Goal: Task Accomplishment & Management: Manage account settings

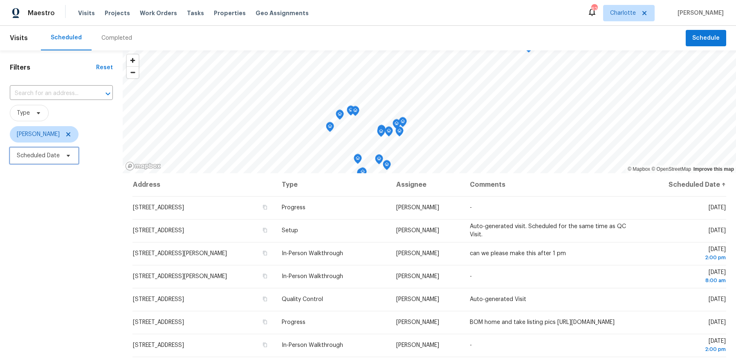
click at [61, 156] on span "Scheduled Date" at bounding box center [44, 155] width 69 height 16
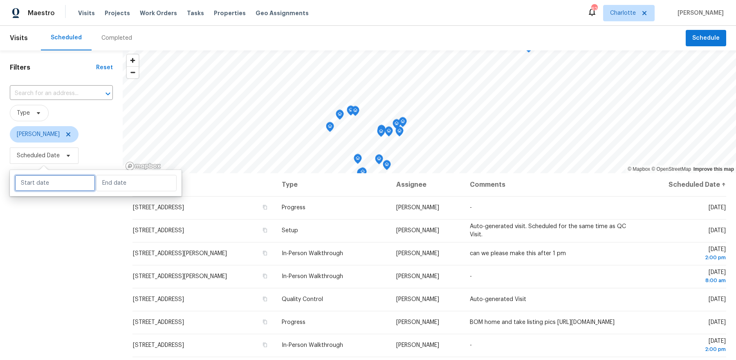
select select "7"
select select "2025"
select select "8"
select select "2025"
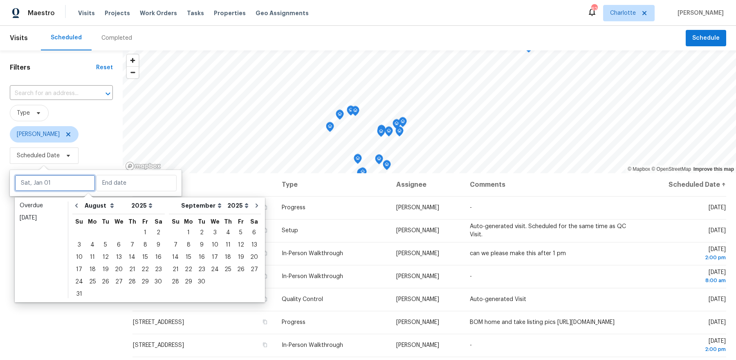
click at [60, 176] on input "text" at bounding box center [55, 183] width 81 height 16
click at [142, 269] on div "22" at bounding box center [145, 269] width 13 height 11
type input "Fri, Aug 22"
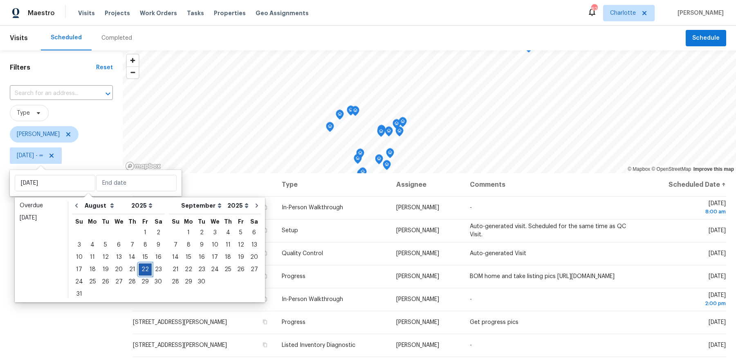
click at [142, 269] on div "22" at bounding box center [145, 269] width 13 height 11
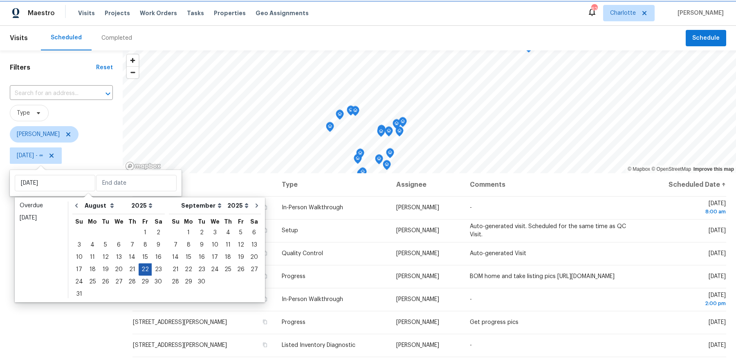
type input "Fri, Aug 22"
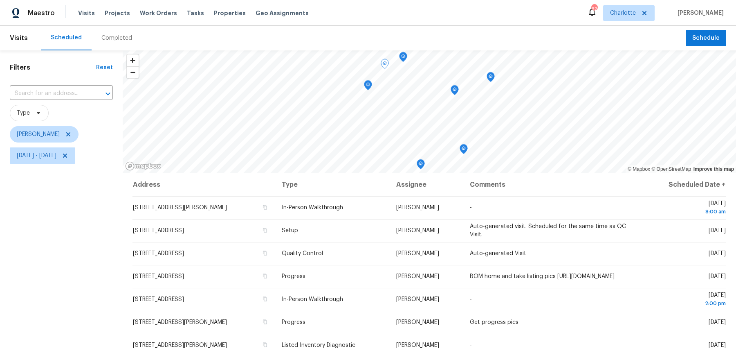
click at [74, 268] on div "Filters Reset ​ Type Dan Baquero Fri, Aug 22 - Fri, Aug 22" at bounding box center [61, 255] width 123 height 410
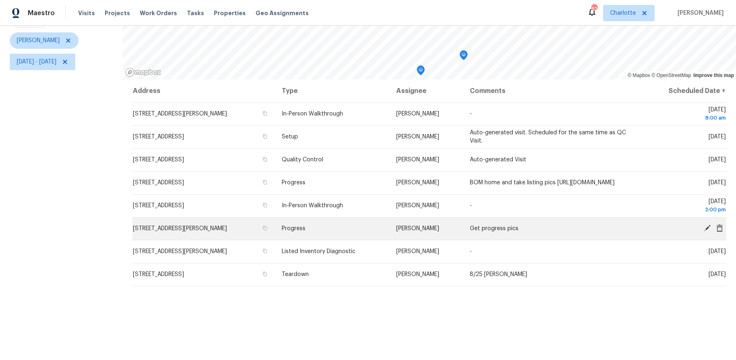
scroll to position [92, 0]
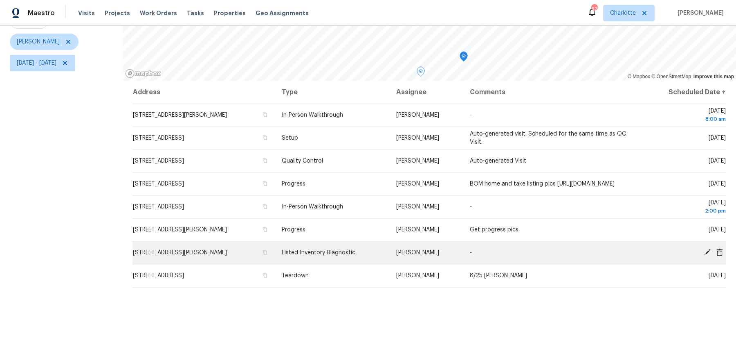
click at [214, 249] on td "[STREET_ADDRESS][PERSON_NAME]" at bounding box center [204, 252] width 143 height 23
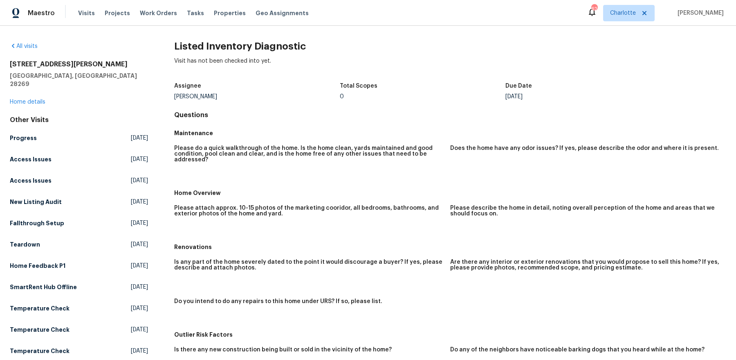
click at [18, 98] on div "All visits 2643 Meadow Knoll Dr Charlotte, NC 28269 Home details Other Visits P…" at bounding box center [79, 264] width 138 height 444
click at [21, 99] on link "Home details" at bounding box center [28, 102] width 36 height 6
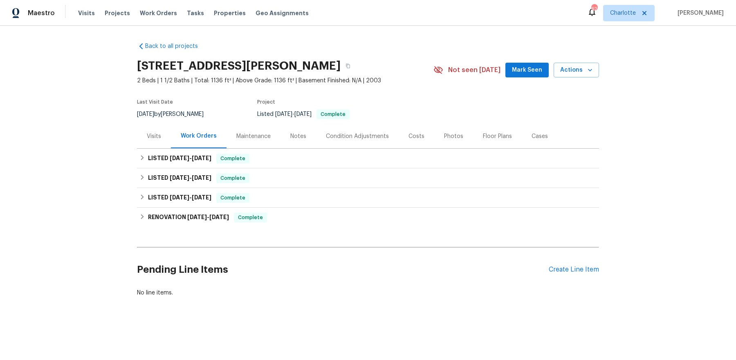
click at [156, 136] on div "Visits" at bounding box center [154, 136] width 14 height 8
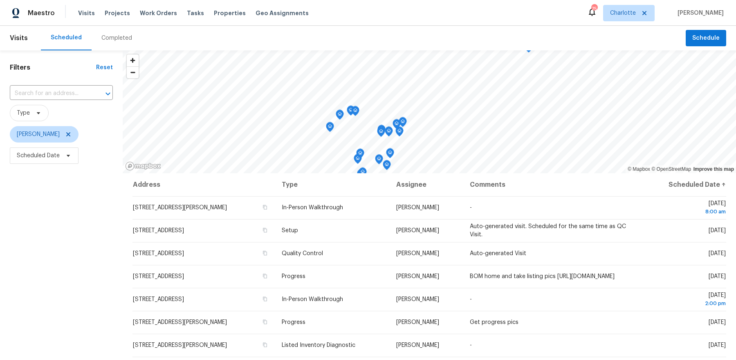
scroll to position [101, 0]
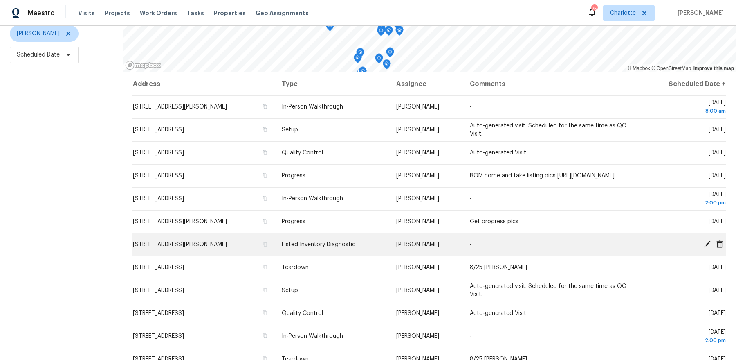
click at [705, 245] on icon at bounding box center [707, 243] width 7 height 7
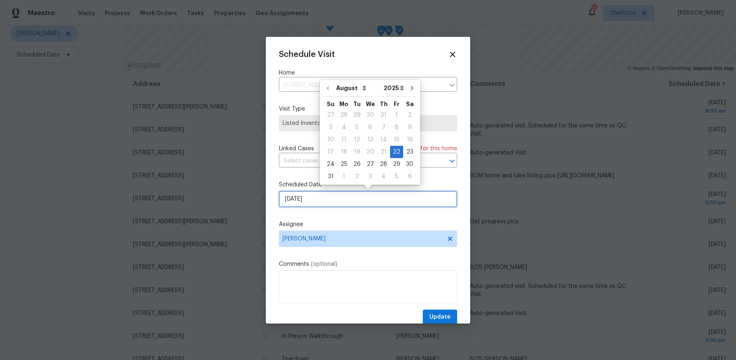
click at [347, 198] on input "[DATE]" at bounding box center [368, 199] width 178 height 16
click at [346, 163] on div "25" at bounding box center [344, 163] width 13 height 11
type input "8/25/2025"
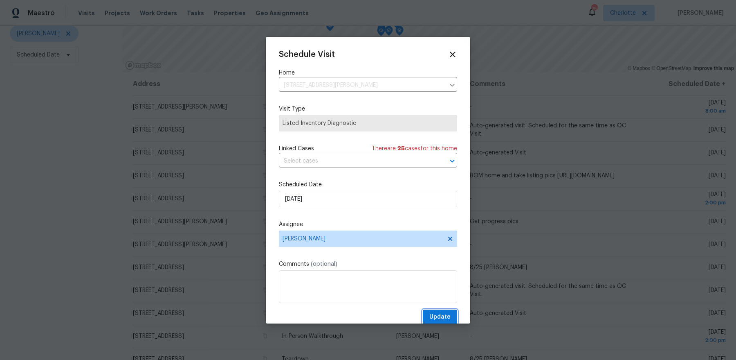
click at [448, 316] on span "Update" at bounding box center [440, 317] width 21 height 10
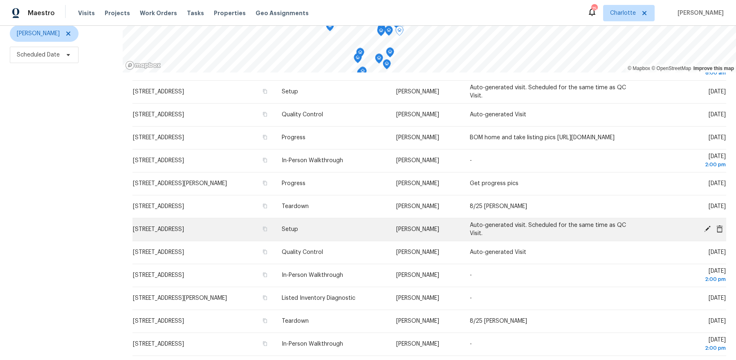
scroll to position [0, 0]
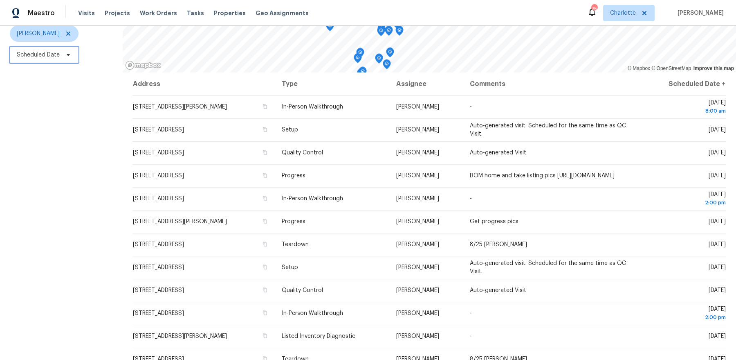
click at [44, 58] on span "Scheduled Date" at bounding box center [38, 55] width 43 height 8
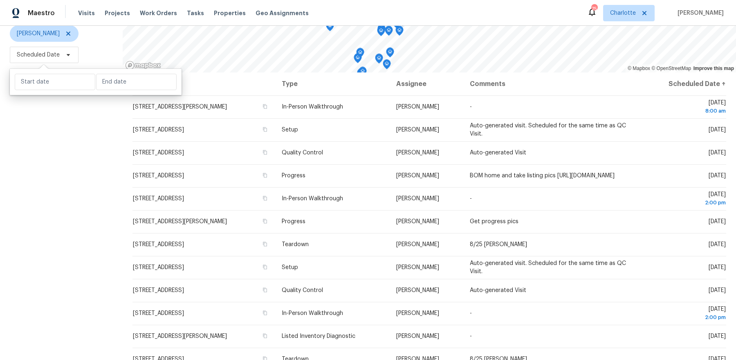
click at [48, 92] on div at bounding box center [96, 82] width 172 height 26
click at [48, 84] on input "text" at bounding box center [55, 82] width 81 height 16
select select "7"
select select "2025"
select select "8"
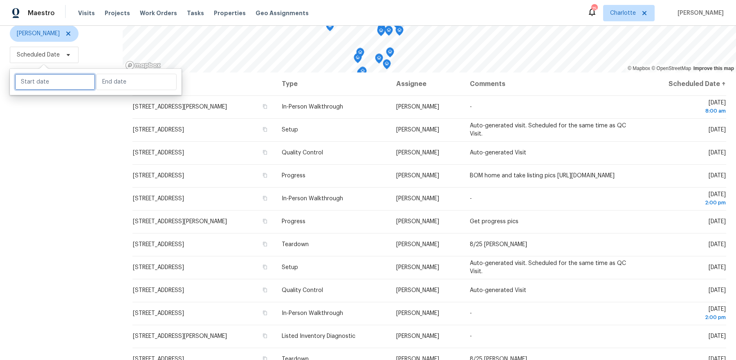
select select "2025"
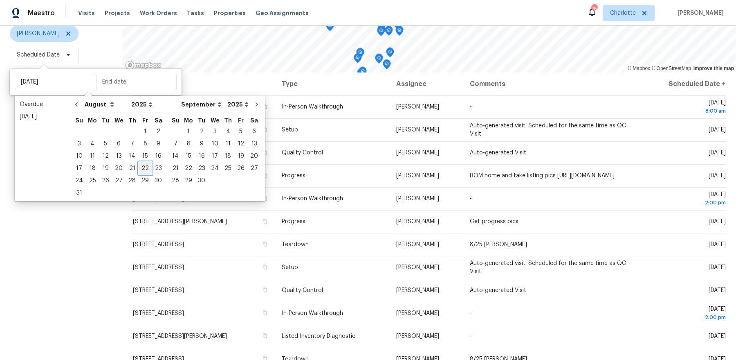
click at [139, 168] on div "22" at bounding box center [145, 167] width 13 height 11
type input "Fri, Aug 22"
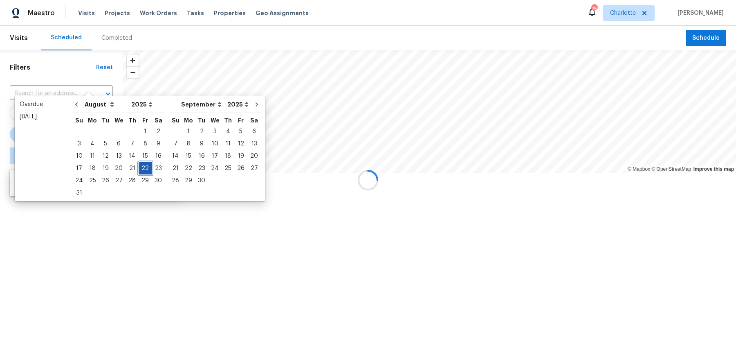
click at [139, 168] on div "22" at bounding box center [145, 167] width 13 height 11
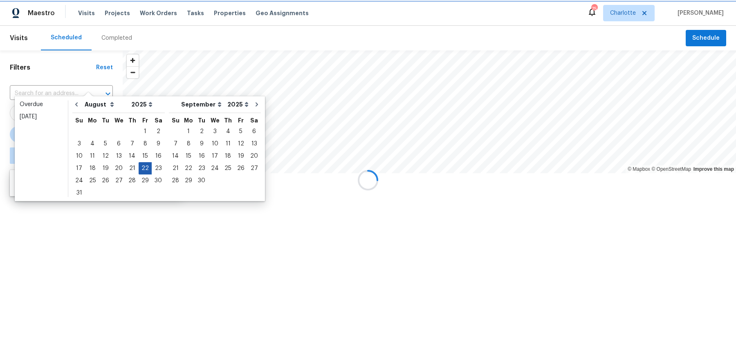
type input "Fri, Aug 22"
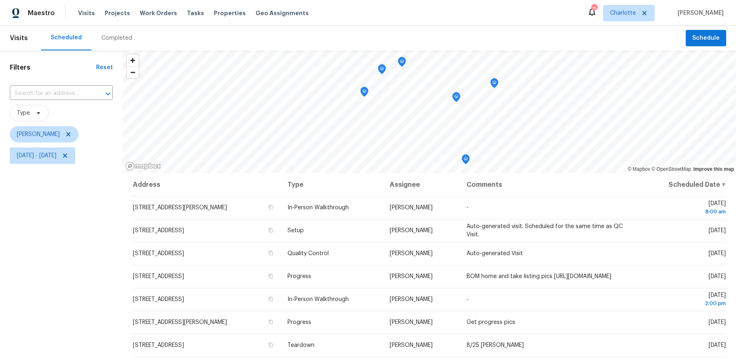
click at [76, 236] on div "Filters Reset ​ Type Dan Baquero Fri, Aug 22 - Fri, Aug 22" at bounding box center [61, 255] width 123 height 410
click at [439, 108] on icon "Map marker" at bounding box center [439, 105] width 7 height 9
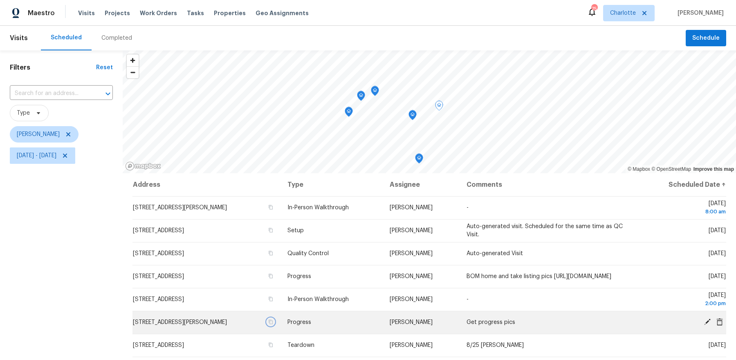
click at [273, 324] on icon "button" at bounding box center [270, 321] width 5 height 5
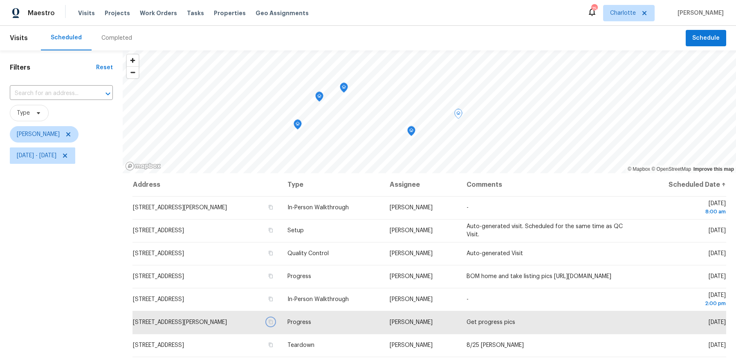
click at [343, 88] on icon "Map marker" at bounding box center [344, 87] width 2 height 2
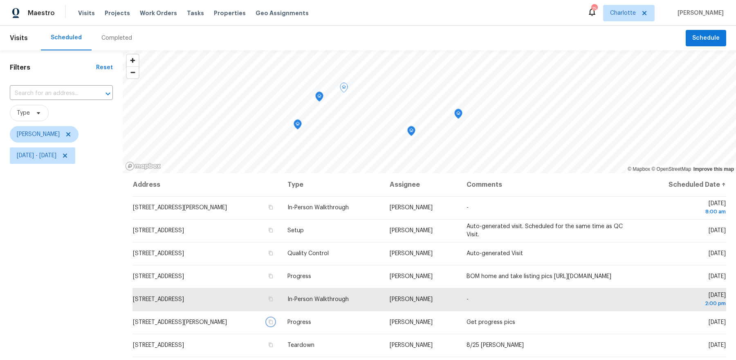
click at [408, 131] on icon "Map marker" at bounding box center [411, 130] width 7 height 9
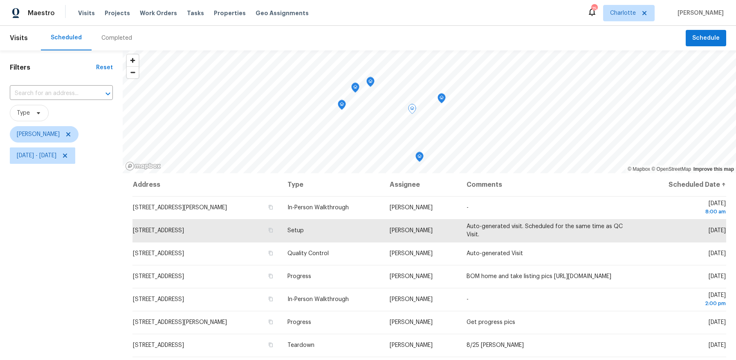
click at [440, 102] on icon "Map marker" at bounding box center [442, 98] width 8 height 10
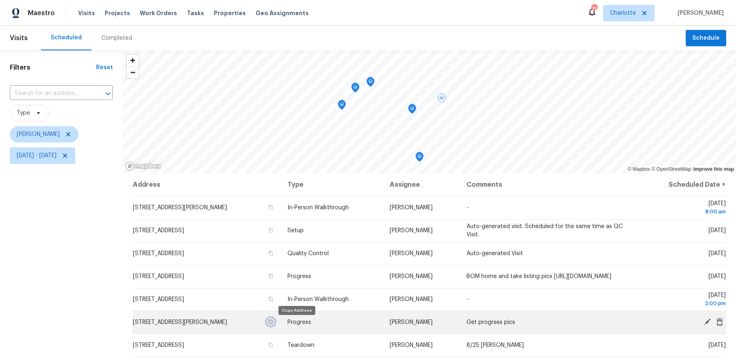
click at [273, 323] on icon "button" at bounding box center [270, 321] width 5 height 5
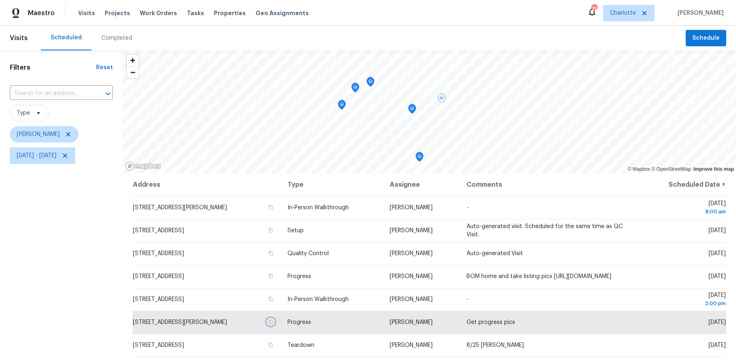
click at [417, 154] on icon "Map marker" at bounding box center [419, 156] width 7 height 9
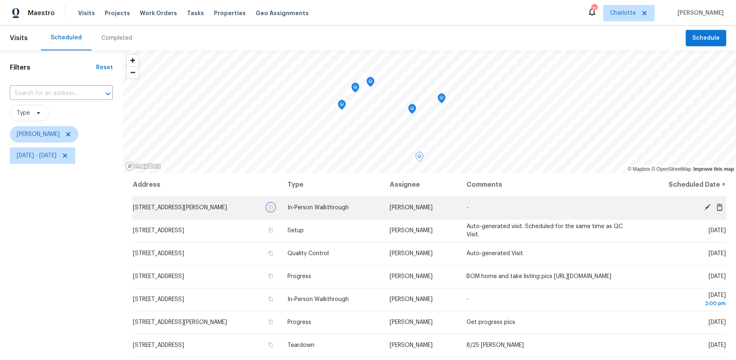
click at [273, 209] on icon "button" at bounding box center [271, 207] width 4 height 5
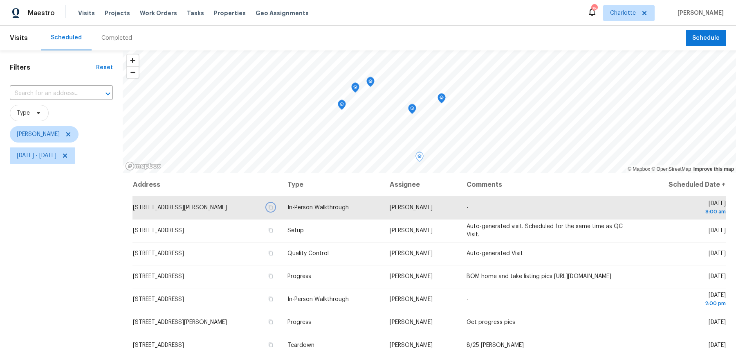
click at [345, 107] on icon "Map marker" at bounding box center [342, 105] width 8 height 10
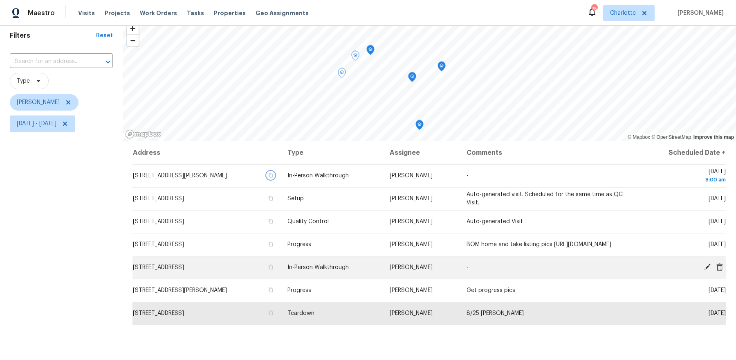
scroll to position [36, 0]
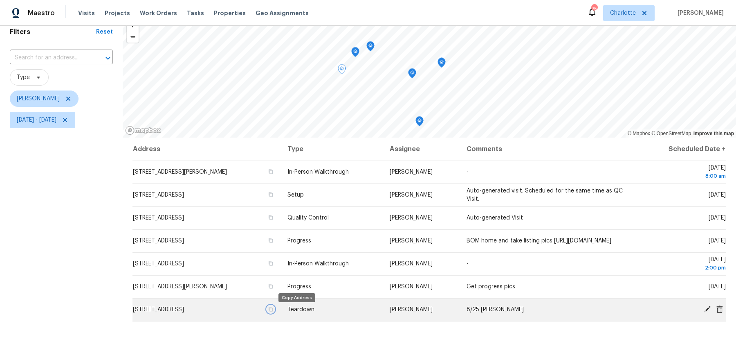
click at [273, 310] on icon "button" at bounding box center [271, 309] width 4 height 5
click at [357, 53] on icon "Map marker" at bounding box center [355, 51] width 7 height 9
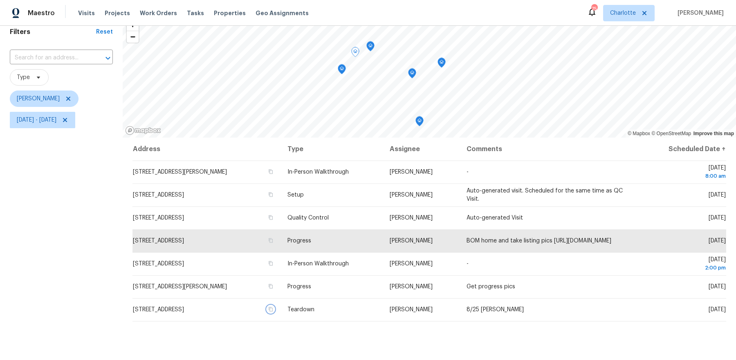
click at [371, 50] on icon "Map marker" at bounding box center [371, 46] width 8 height 10
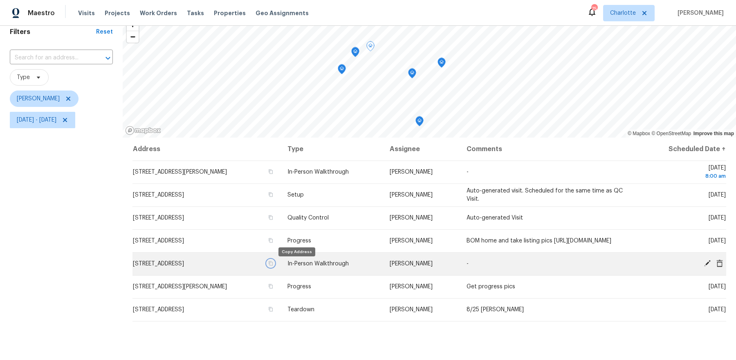
click at [273, 265] on icon "button" at bounding box center [270, 263] width 5 height 5
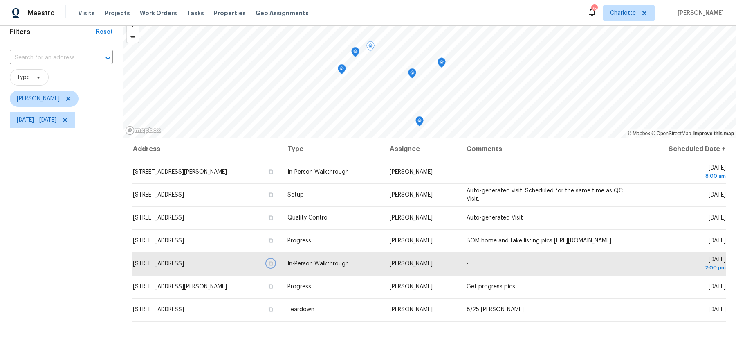
click at [414, 75] on icon "Map marker" at bounding box center [412, 73] width 7 height 9
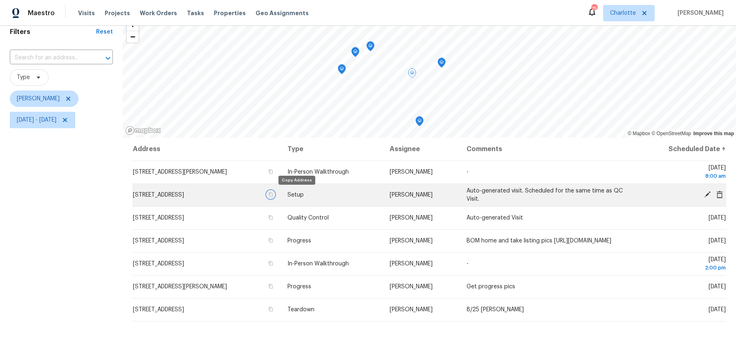
click at [273, 195] on icon "button" at bounding box center [270, 194] width 5 height 5
